Goal: Task Accomplishment & Management: Manage account settings

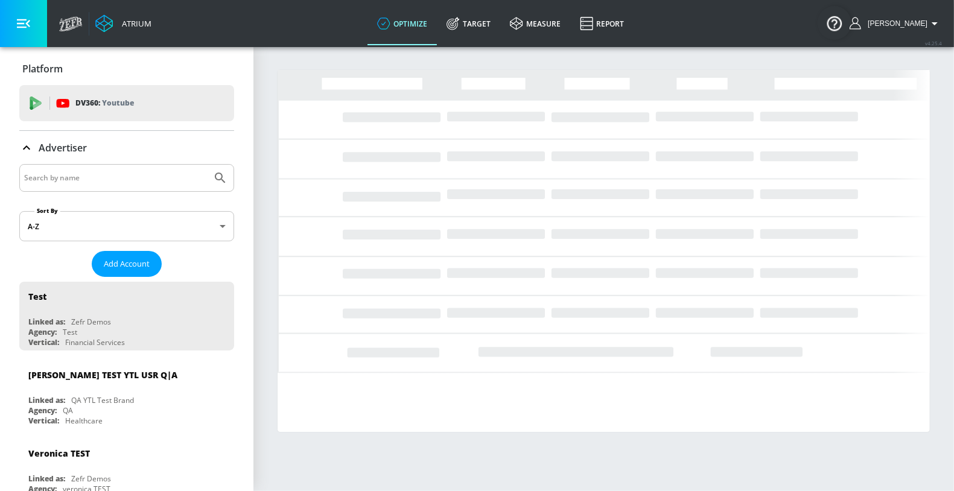
click at [141, 188] on div at bounding box center [126, 178] width 215 height 28
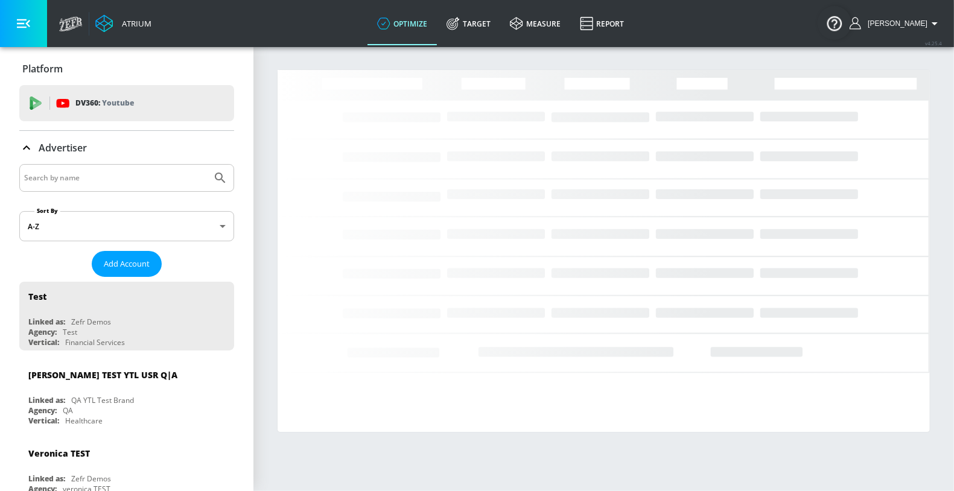
click at [122, 181] on input "Search by name" at bounding box center [115, 178] width 183 height 16
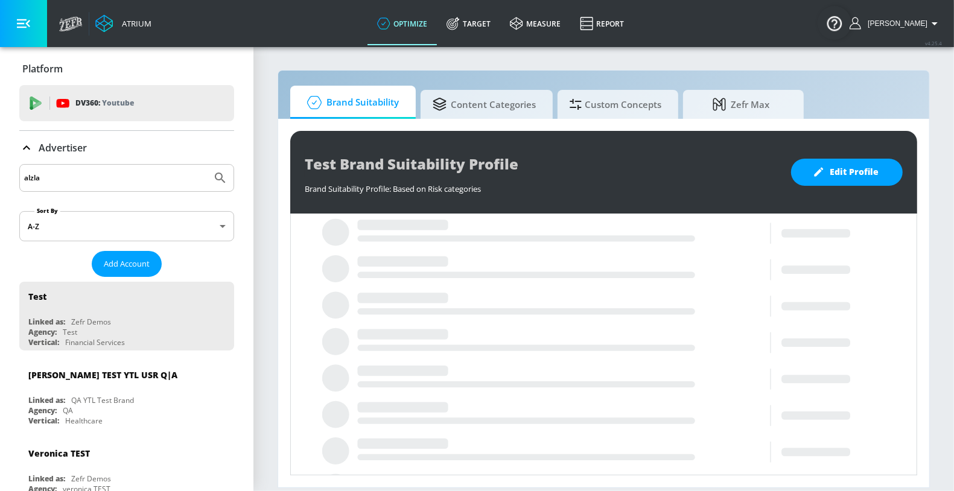
type input "alzla"
click at [207, 165] on button "Submit Search" at bounding box center [220, 178] width 27 height 27
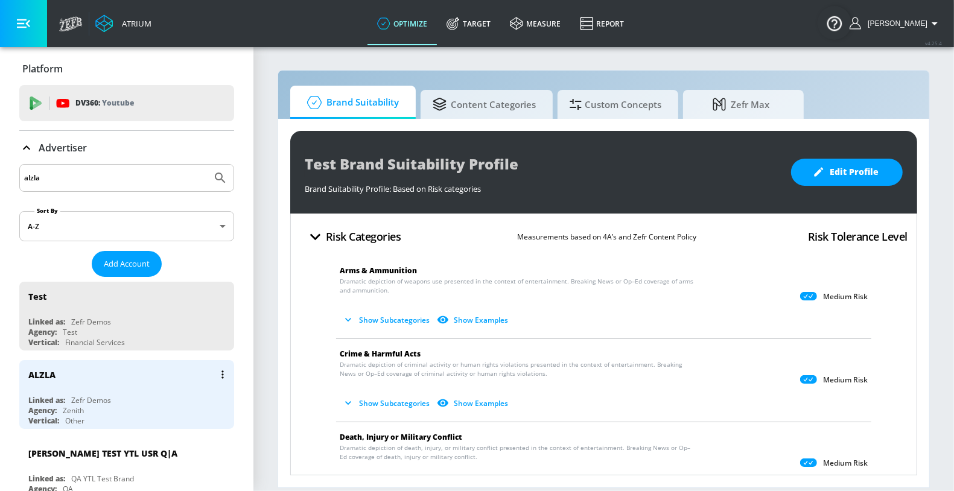
click at [114, 380] on div "ALZLA" at bounding box center [129, 374] width 203 height 29
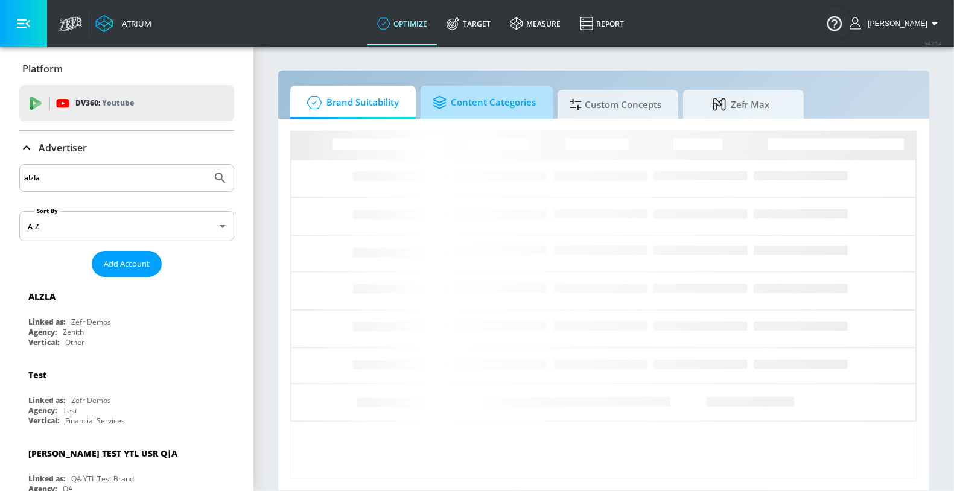
click at [451, 107] on span "Content Categories" at bounding box center [484, 102] width 103 height 29
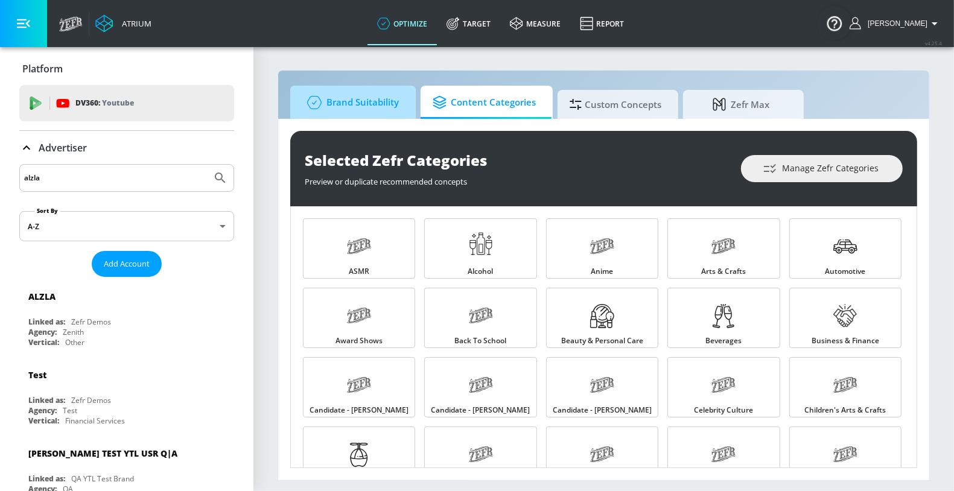
click at [357, 103] on span "Brand Suitability" at bounding box center [350, 102] width 97 height 29
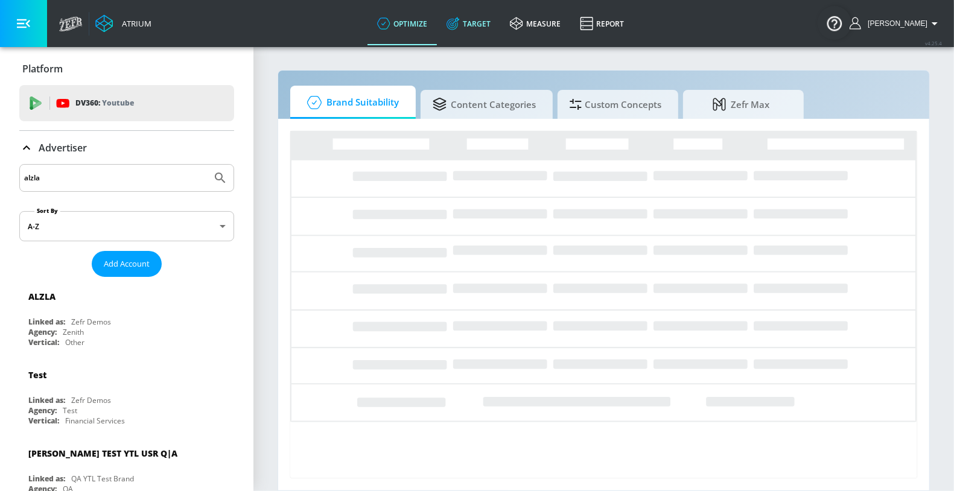
click at [483, 17] on link "Target" at bounding box center [468, 23] width 63 height 43
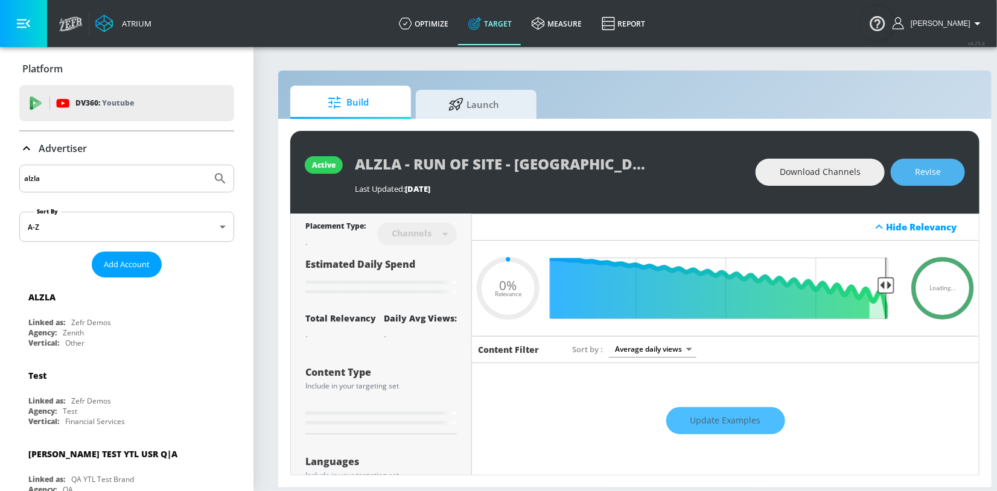
click at [902, 170] on button "Revise" at bounding box center [928, 172] width 74 height 27
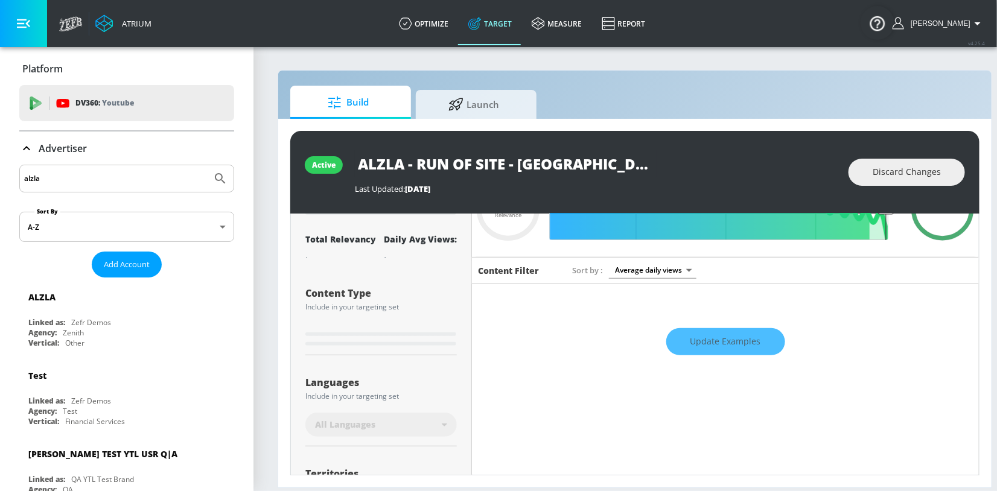
scroll to position [83, 0]
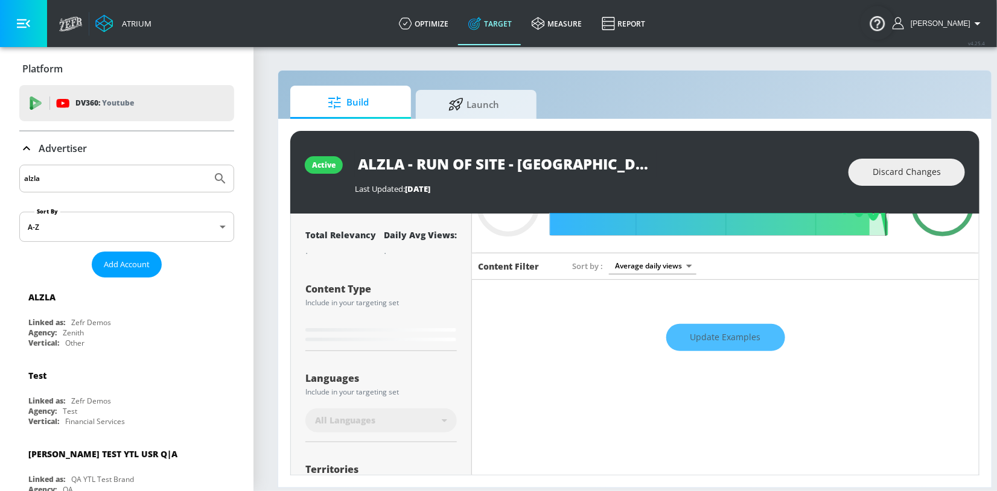
click at [30, 148] on icon at bounding box center [26, 148] width 14 height 14
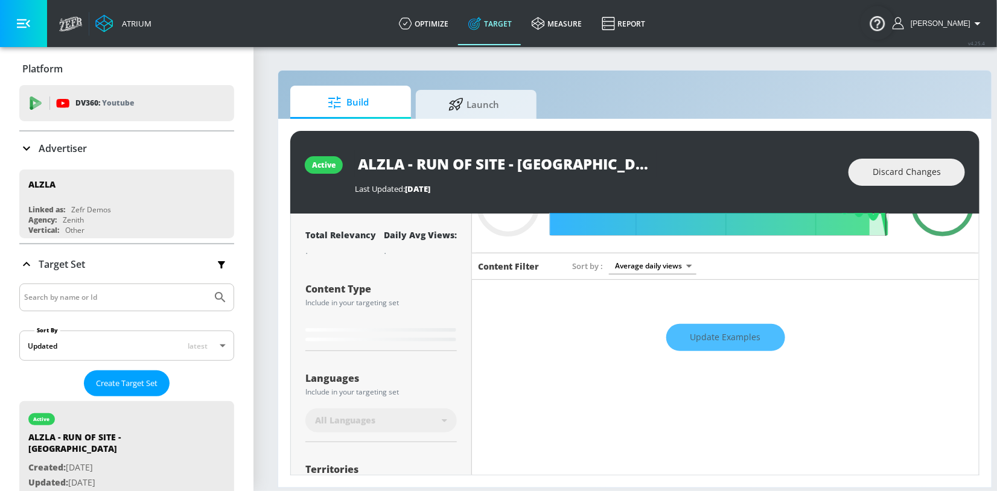
click at [755, 42] on div "Atrium optimize Target measure Report optimize Target measure Report v 4.25.4 R…" at bounding box center [525, 23] width 944 height 47
type input "0.6"
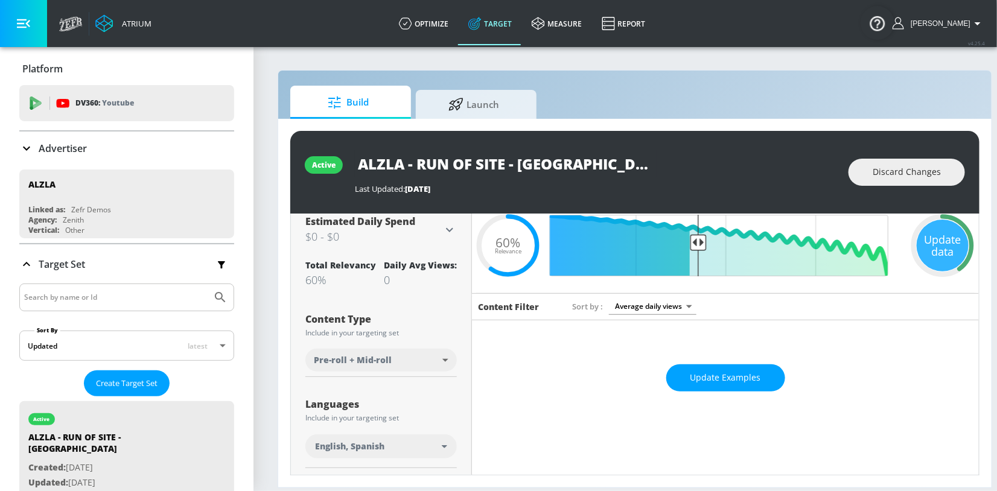
scroll to position [0, 0]
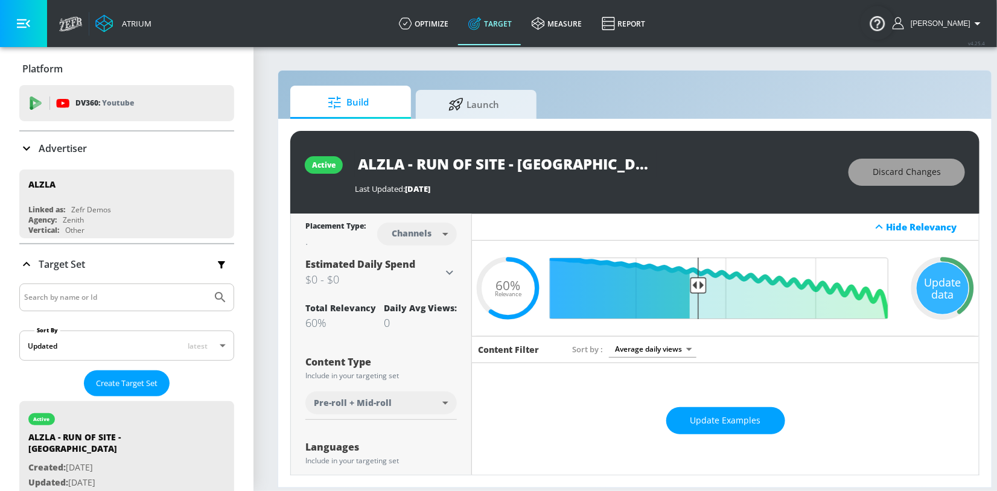
click at [889, 162] on button "Discard Changes" at bounding box center [906, 172] width 116 height 27
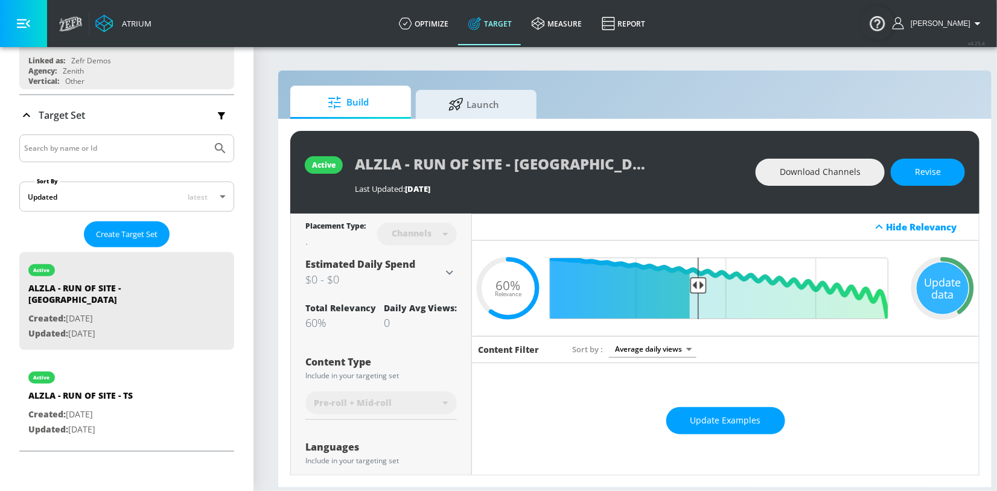
scroll to position [196, 0]
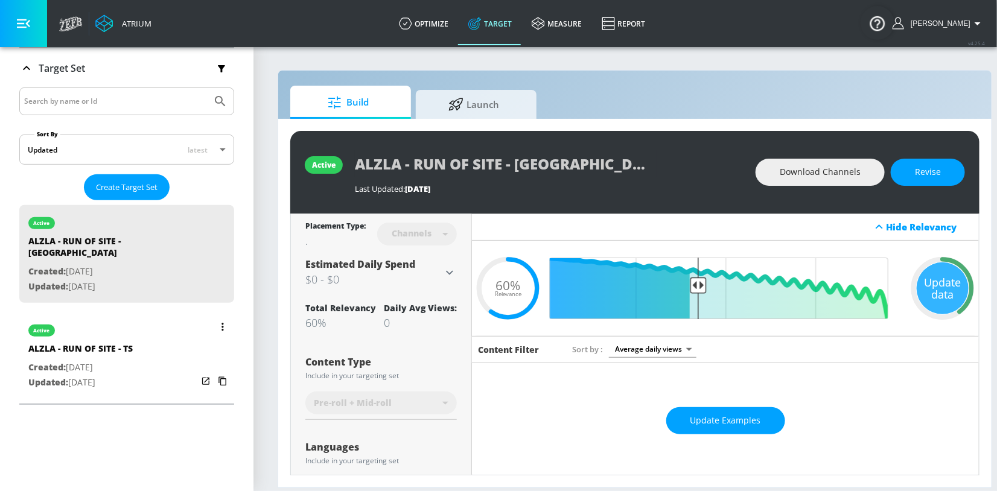
click at [116, 375] on p "Updated: Sep. 19, 2024" at bounding box center [80, 382] width 104 height 15
type input "ALZLA - RUN OF SITE - TS"
type input "videos"
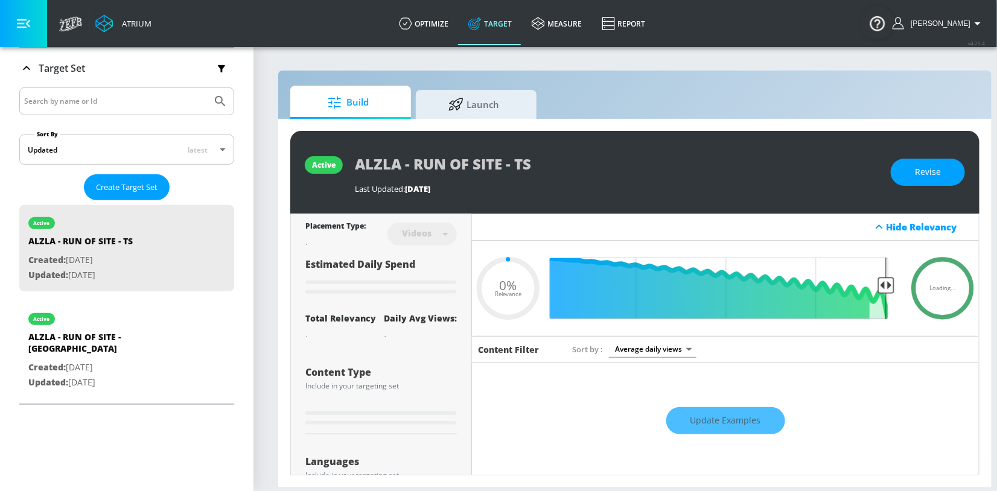
type input "0.6"
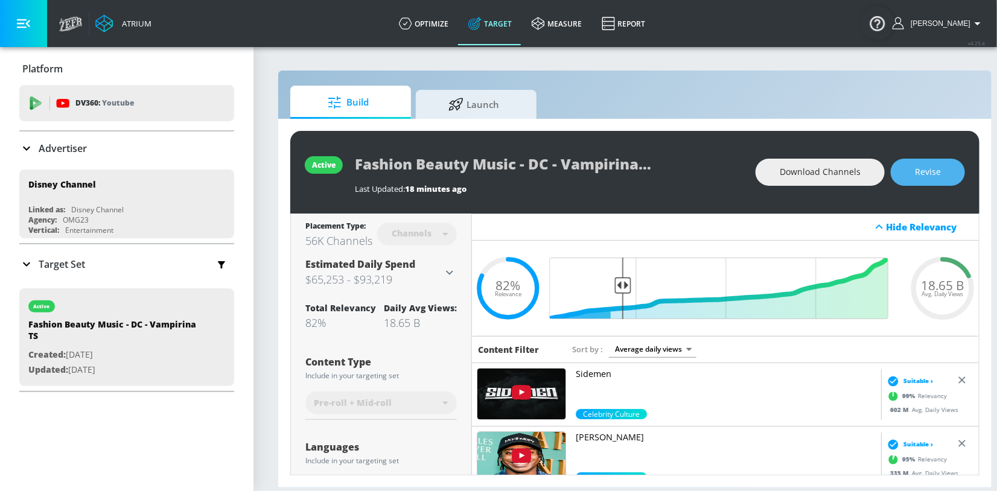
click at [911, 176] on button "Revise" at bounding box center [928, 172] width 74 height 27
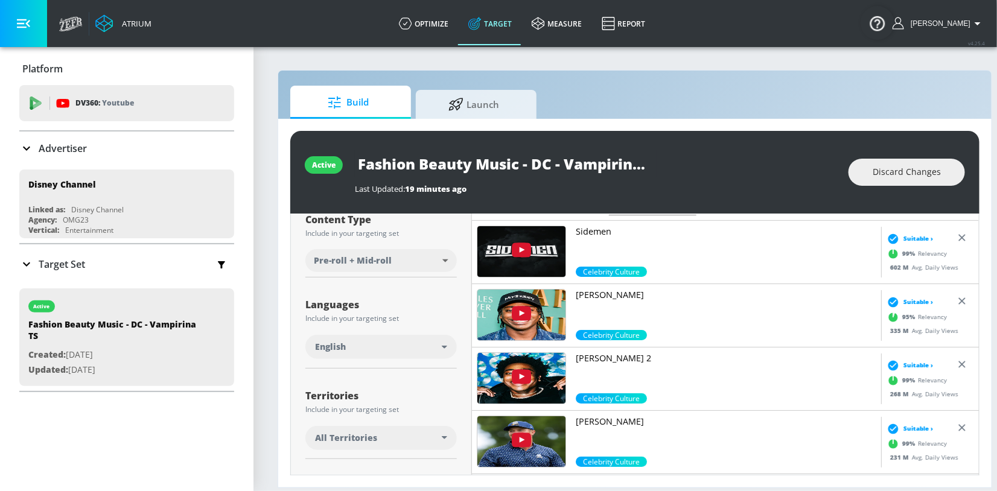
scroll to position [159, 0]
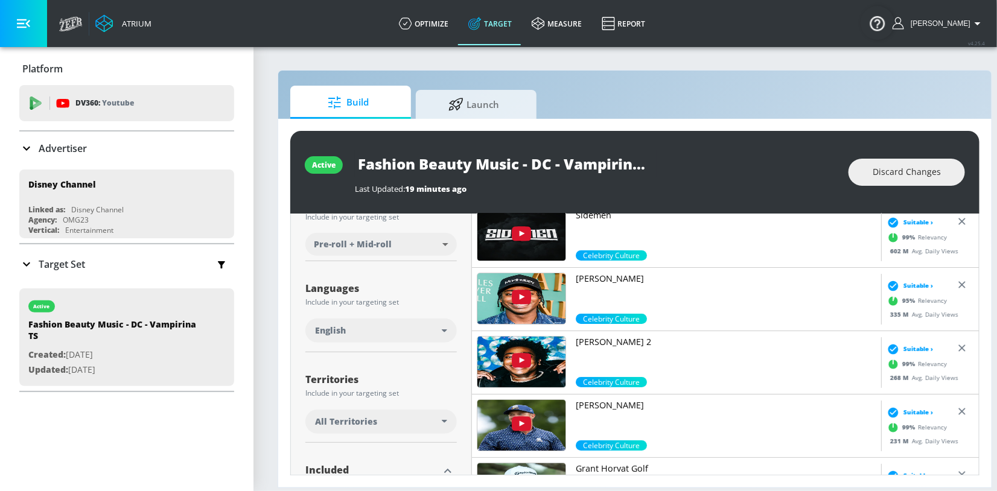
click at [361, 333] on div "English" at bounding box center [378, 331] width 127 height 12
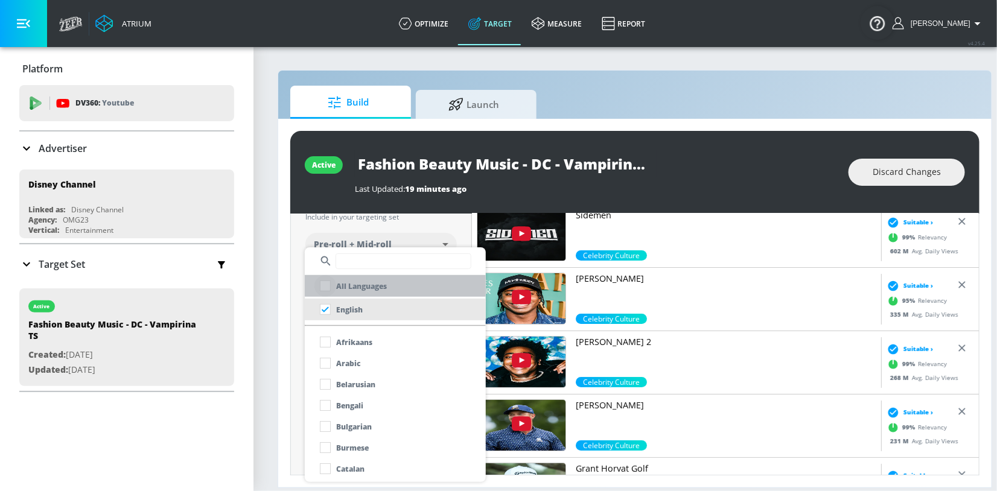
click at [332, 287] on input "checkbox" at bounding box center [325, 286] width 22 height 22
checkbox input "true"
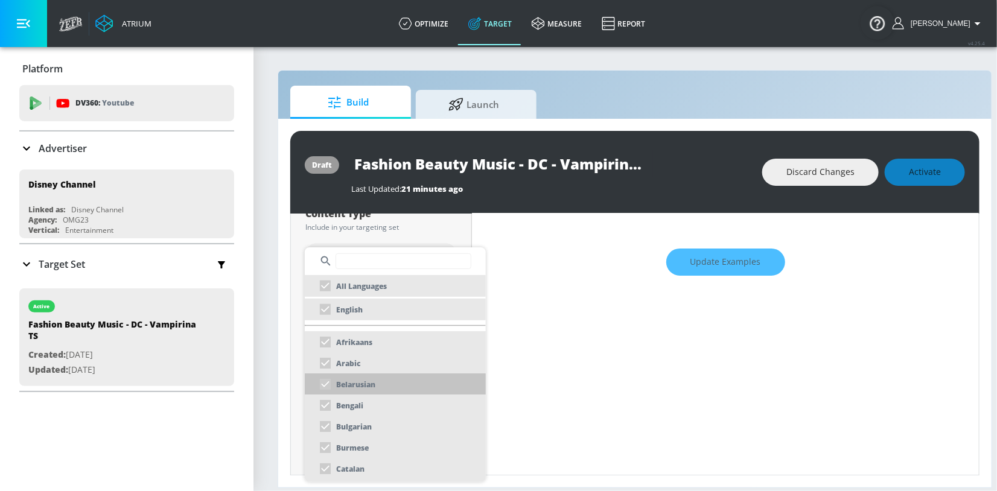
scroll to position [169, 0]
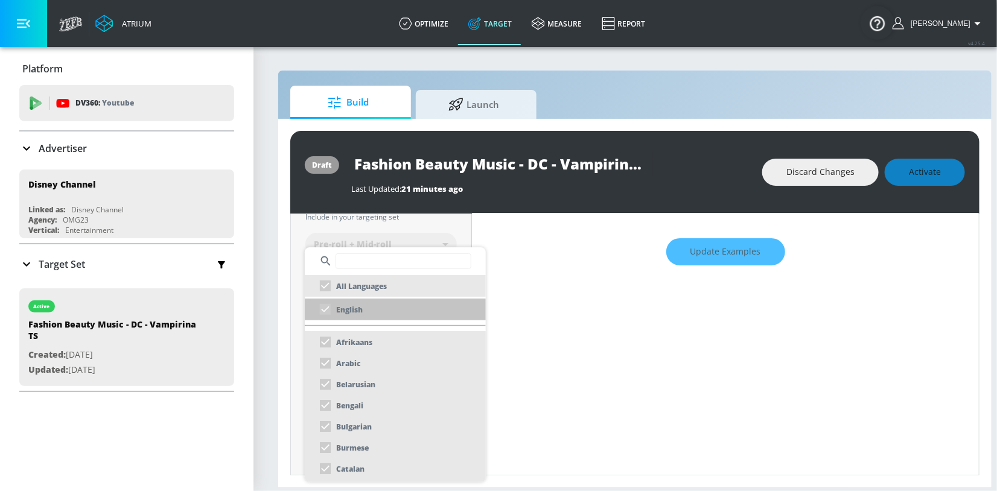
click at [356, 308] on p "English" at bounding box center [349, 310] width 27 height 13
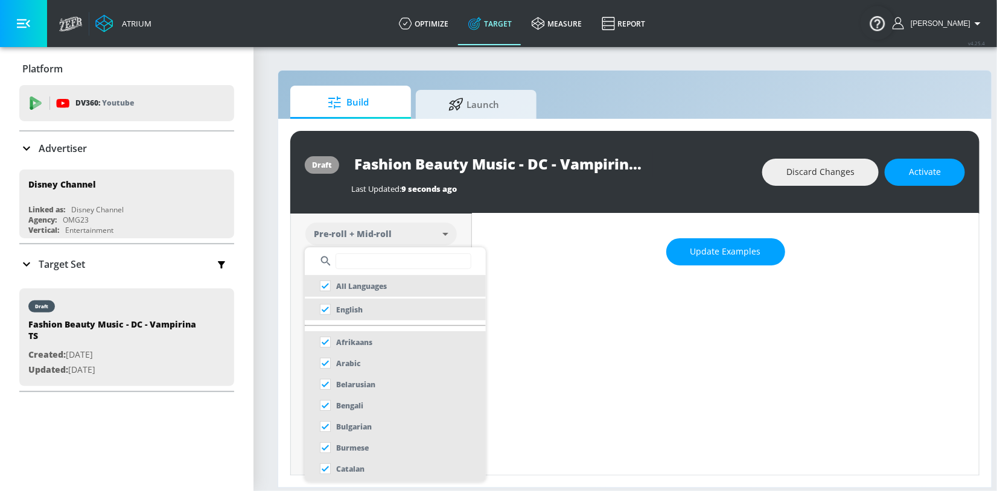
scroll to position [159, 0]
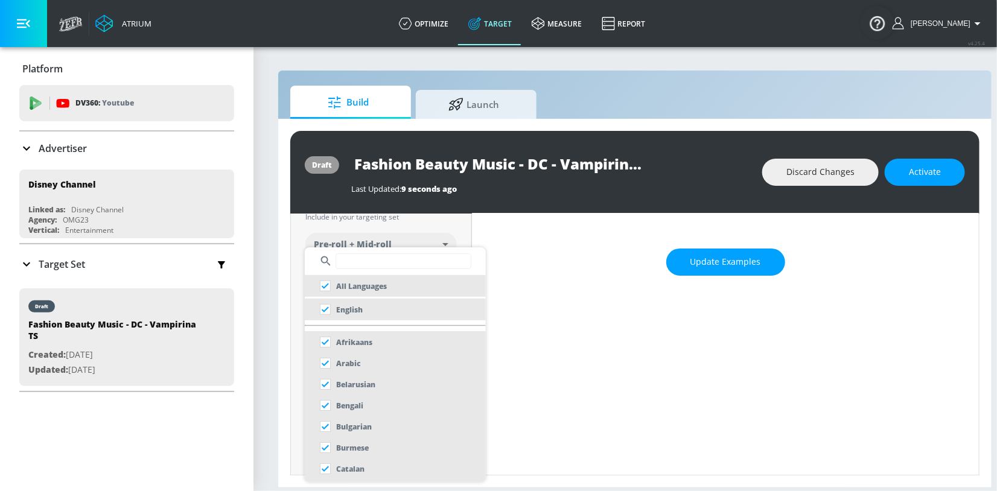
click at [792, 177] on div at bounding box center [498, 245] width 997 height 491
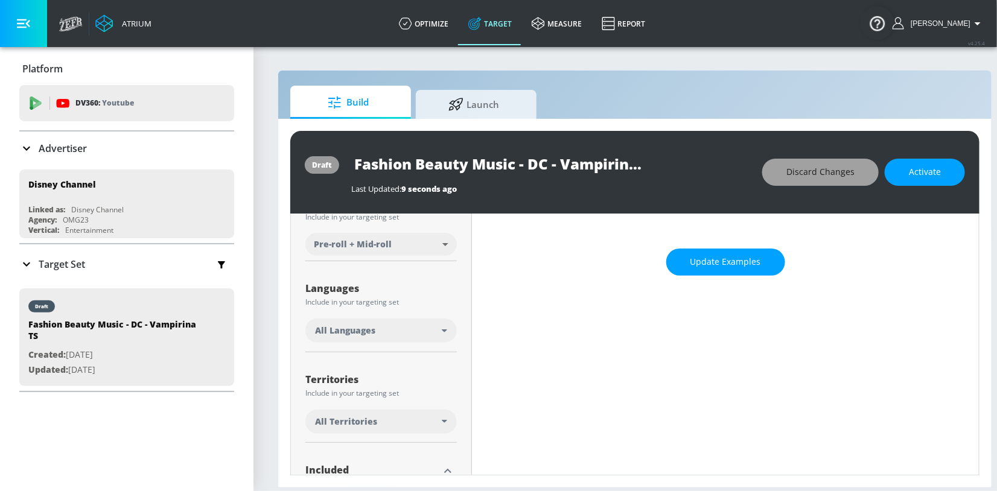
click at [825, 173] on span "Discard Changes" at bounding box center [820, 172] width 68 height 15
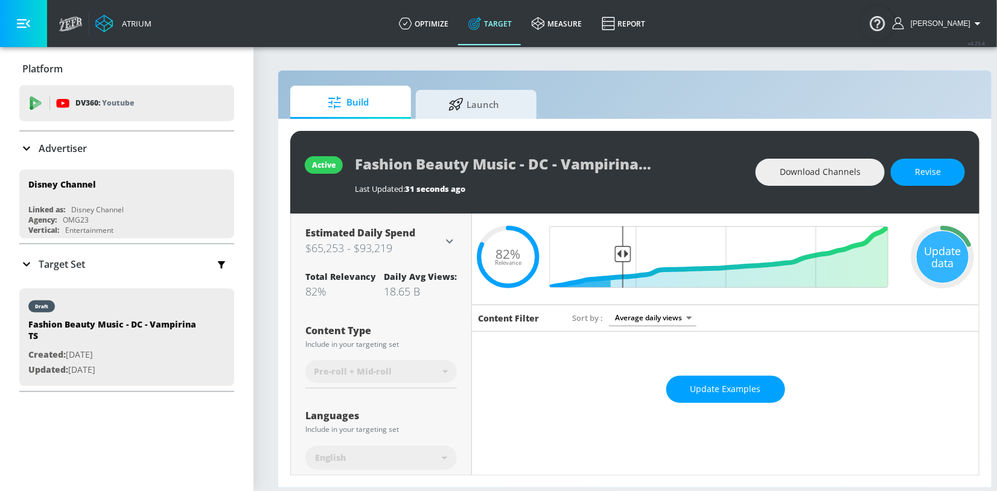
scroll to position [0, 0]
